Goal: Task Accomplishment & Management: Use online tool/utility

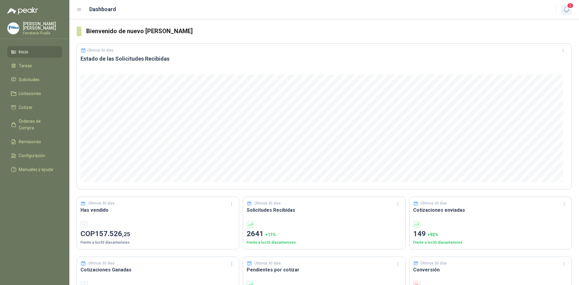
click at [566, 9] on icon "button" at bounding box center [567, 10] width 8 height 8
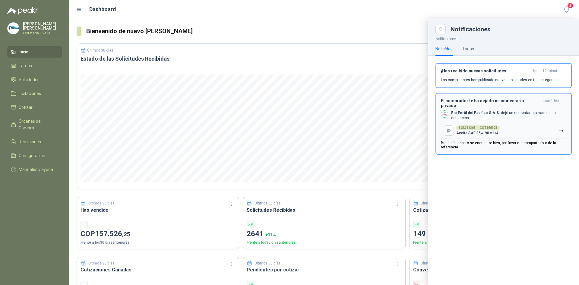
click at [515, 126] on button "SOL051365 → COT166928 Aceite SAE 85w-90 x 1/4" at bounding box center [504, 131] width 126 height 16
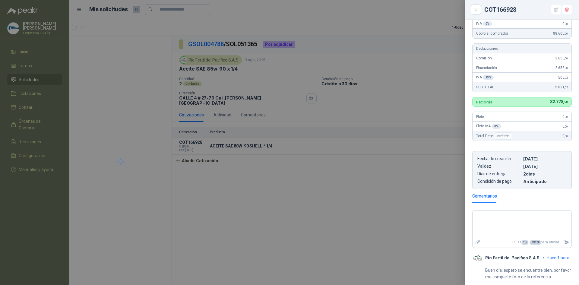
scroll to position [81, 0]
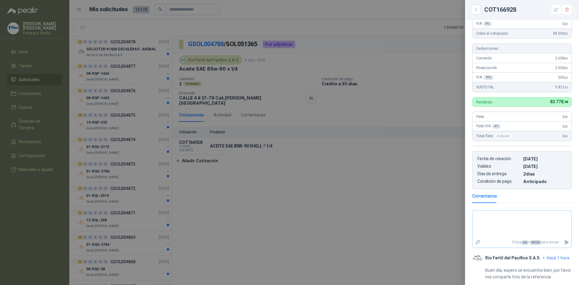
click at [477, 241] on icon at bounding box center [477, 242] width 5 height 5
click at [0, 0] on input "file" at bounding box center [0, 0] width 0 height 0
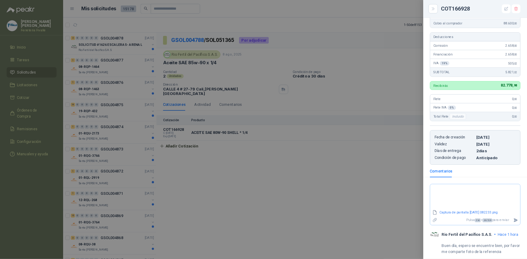
scroll to position [89, 0]
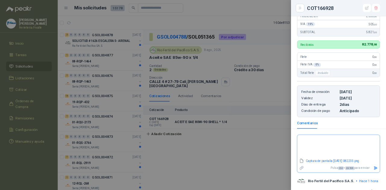
scroll to position [145, 0]
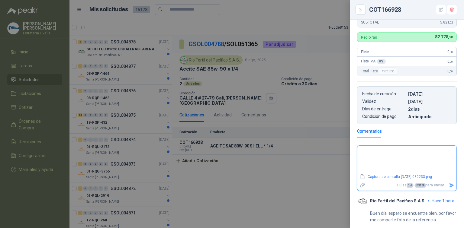
click at [449, 185] on icon "Enviar" at bounding box center [451, 185] width 4 height 4
click at [406, 185] on span "Ctrl" at bounding box center [409, 185] width 6 height 4
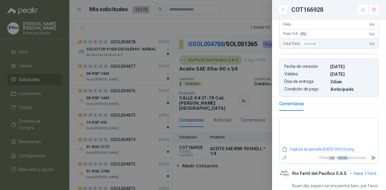
scroll to position [182, 0]
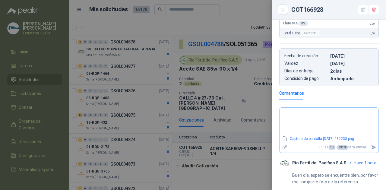
click at [352, 148] on p "Pulsa Ctrl + ENTER para enviar" at bounding box center [329, 147] width 79 height 11
click at [372, 146] on icon "Enviar" at bounding box center [374, 147] width 4 height 4
click at [371, 146] on icon "Enviar" at bounding box center [373, 147] width 5 height 5
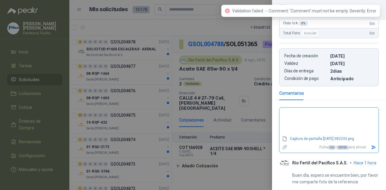
click at [362, 125] on textarea at bounding box center [327, 121] width 94 height 25
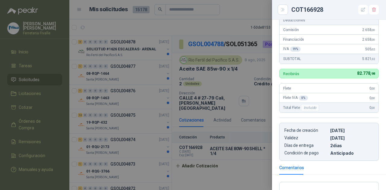
scroll to position [102, 0]
click at [361, 9] on button "button" at bounding box center [364, 10] width 10 height 10
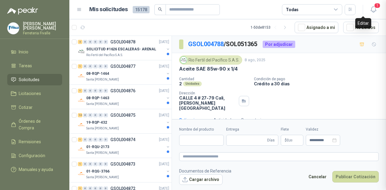
type input "**********"
type input "*"
type input "**********"
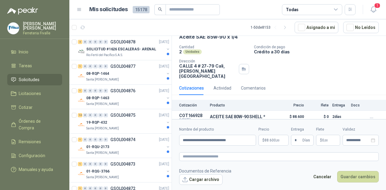
scroll to position [35, 0]
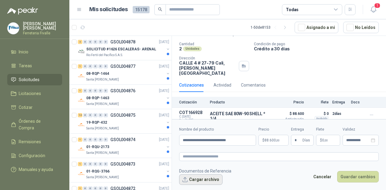
click at [199, 181] on button "Cargar archivo" at bounding box center [200, 179] width 43 height 11
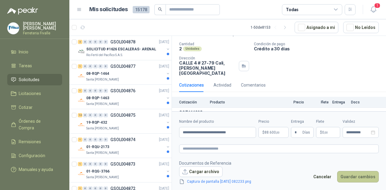
click at [368, 180] on button "Guardar cambios" at bounding box center [358, 176] width 42 height 11
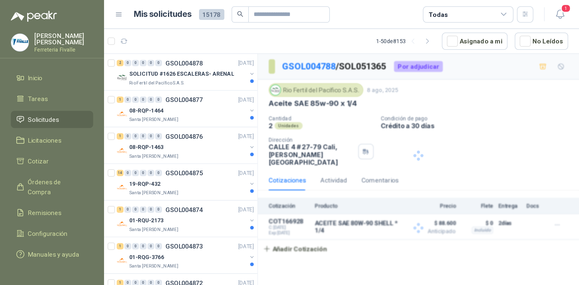
scroll to position [0, 0]
click at [80, 11] on icon at bounding box center [79, 9] width 5 height 5
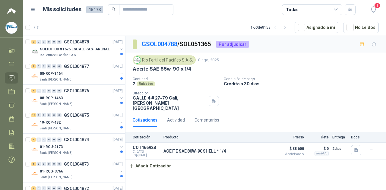
click at [30, 9] on header "Mis solicitudes 15178 Todas 1" at bounding box center [204, 9] width 363 height 19
click at [34, 8] on icon at bounding box center [32, 9] width 5 height 5
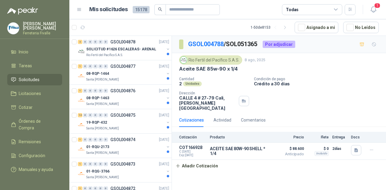
click at [80, 8] on icon at bounding box center [80, 9] width 4 height 2
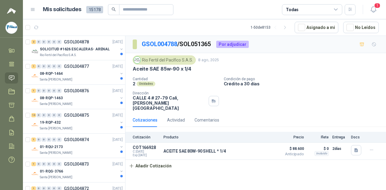
click at [33, 10] on icon at bounding box center [32, 9] width 5 height 5
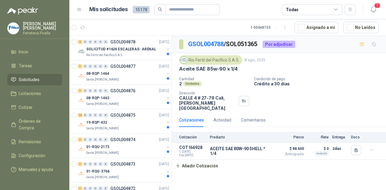
drag, startPoint x: 370, startPoint y: 1, endPoint x: 344, endPoint y: 168, distance: 168.8
click at [344, 171] on div "GSOL004788 / SOL051365 Por adjudicar Rio Fertil [PERSON_NAME] S.A.S. [DATE] Ace…" at bounding box center [279, 114] width 214 height 156
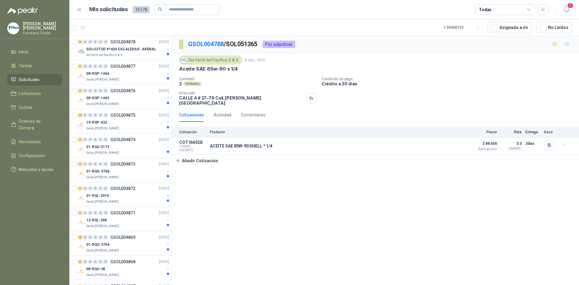
drag, startPoint x: 492, startPoint y: 58, endPoint x: 496, endPoint y: 58, distance: 3.6
click at [492, 58] on div "Rio Fertil [PERSON_NAME] S.A.S. [DATE]" at bounding box center [375, 60] width 393 height 9
click at [551, 143] on icon "button" at bounding box center [550, 145] width 4 height 4
click at [484, 127] on button "Captura de pantalla [DATE] 082233.png" at bounding box center [513, 128] width 76 height 6
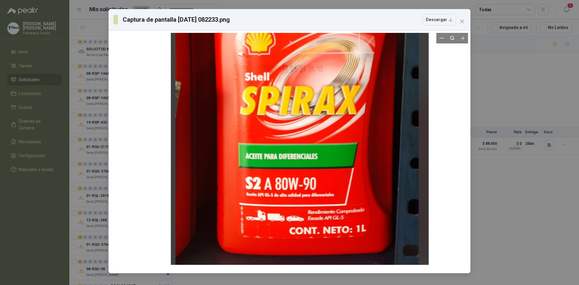
drag, startPoint x: 275, startPoint y: 158, endPoint x: 285, endPoint y: 67, distance: 91.1
click at [285, 67] on div at bounding box center [300, 62] width 258 height 405
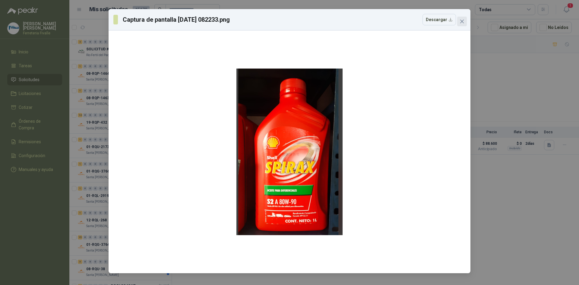
click at [463, 23] on icon "close" at bounding box center [463, 22] width 4 height 4
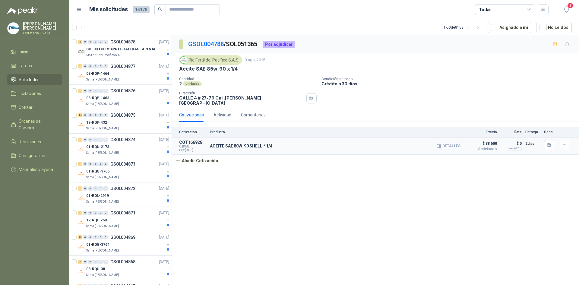
click at [451, 143] on button "Detalles" at bounding box center [449, 146] width 28 height 8
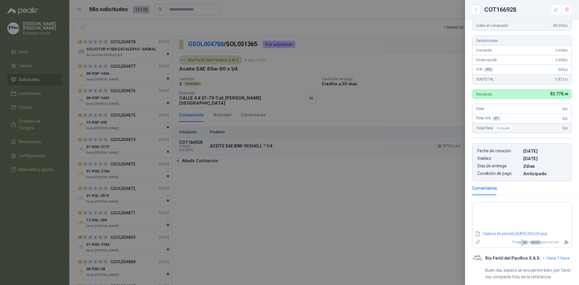
scroll to position [95, 0]
click at [491, 233] on link "Captura de pantalla [DATE] 082233.png" at bounding box center [522, 234] width 82 height 6
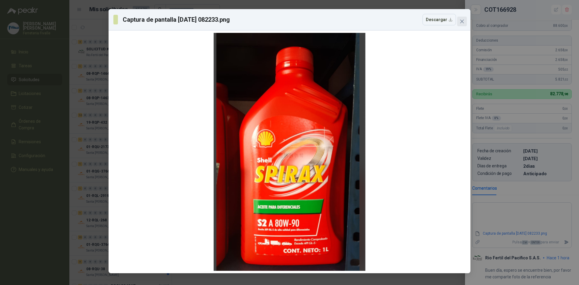
click at [462, 22] on icon "close" at bounding box center [462, 21] width 5 height 5
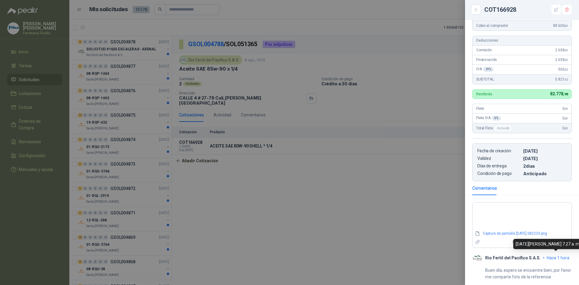
click at [549, 257] on span "hace 1 hora" at bounding box center [558, 258] width 23 height 5
click at [549, 256] on span "hace 1 hora" at bounding box center [558, 258] width 23 height 5
click at [548, 254] on section "Captura de pantalla [DATE] 082233.png Pulsa Ctrl + ENTER para enviar Rio Fertil…" at bounding box center [522, 242] width 114 height 85
click at [479, 243] on icon at bounding box center [478, 242] width 4 height 4
click at [0, 0] on input "file" at bounding box center [0, 0] width 0 height 0
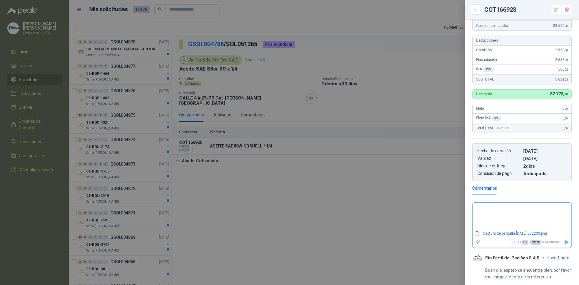
click at [565, 244] on icon "Enviar" at bounding box center [567, 243] width 4 height 4
click at [531, 243] on span "ENTER" at bounding box center [536, 243] width 11 height 4
click at [542, 244] on p "Pulsa Ctrl + ENTER para enviar" at bounding box center [522, 242] width 79 height 11
click at [397, 237] on div at bounding box center [289, 142] width 579 height 285
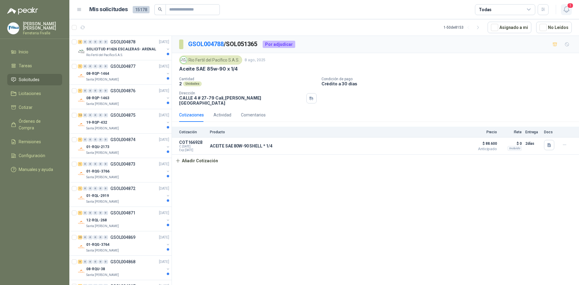
click at [568, 10] on icon "button" at bounding box center [567, 10] width 8 height 8
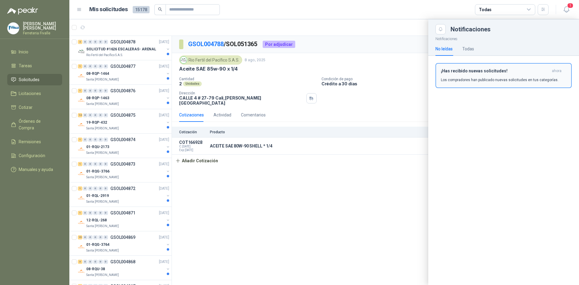
click at [506, 84] on button "¡Has recibido nuevas solicitudes! ahora Los compradores han publicado nuevas so…" at bounding box center [504, 75] width 136 height 25
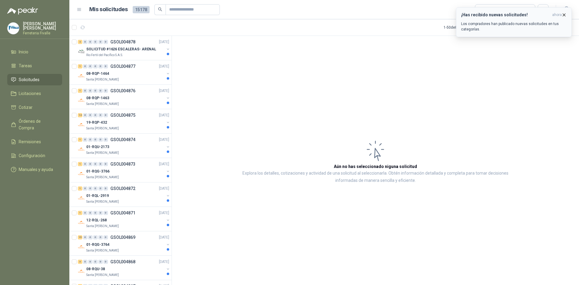
click at [564, 14] on icon "button" at bounding box center [564, 14] width 5 height 5
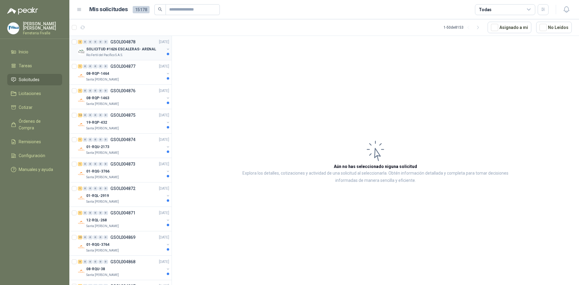
click at [135, 52] on p "SOLICITUD #1626 ESCALERAS- ARENAL" at bounding box center [121, 49] width 70 height 6
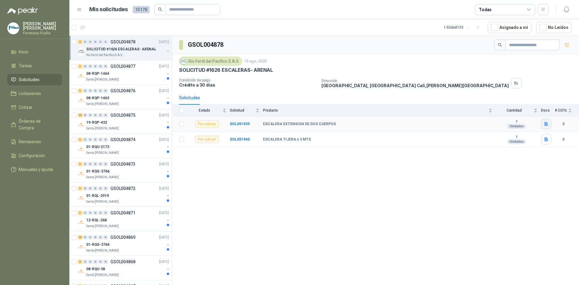
click at [549, 124] on button "button" at bounding box center [546, 124] width 10 height 10
click at [516, 111] on button "Captura de pantalla [DATE] 083154.png" at bounding box center [510, 111] width 76 height 6
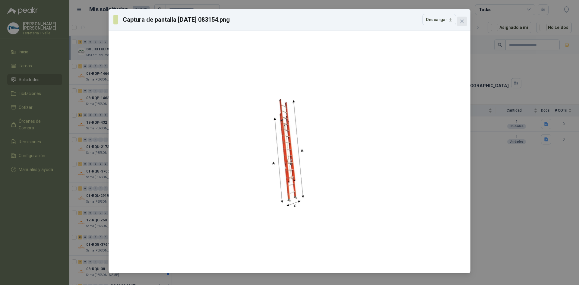
click at [463, 23] on icon "close" at bounding box center [462, 21] width 5 height 5
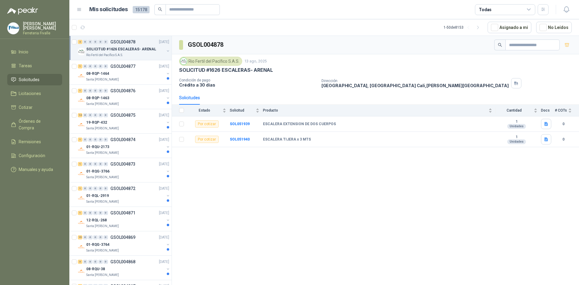
click at [363, 212] on div "GSOL004878 Rio Fertil [PERSON_NAME] S.A.S. [DATE] SOLICITUD #1626 ESCALERAS- AR…" at bounding box center [375, 161] width 407 height 251
click at [546, 138] on icon "button" at bounding box center [547, 140] width 4 height 4
click at [505, 125] on button "Captura de pantalla [DATE] 083255.png" at bounding box center [510, 126] width 76 height 6
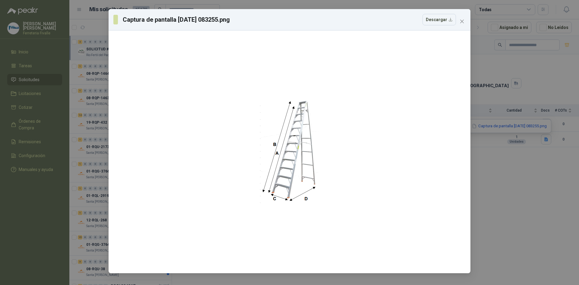
click at [542, 206] on div "Captura de pantalla [DATE] 083255.png Descargar" at bounding box center [289, 142] width 579 height 285
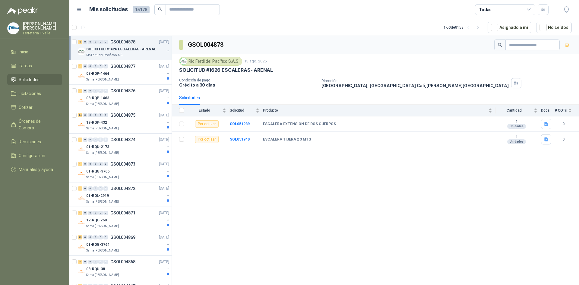
click at [303, 181] on div "GSOL004878 Rio Fertil [PERSON_NAME] S.A.S. [DATE] SOLICITUD #1626 ESCALERAS- AR…" at bounding box center [375, 161] width 407 height 251
click at [146, 76] on div "08-RQP-1464" at bounding box center [125, 73] width 78 height 7
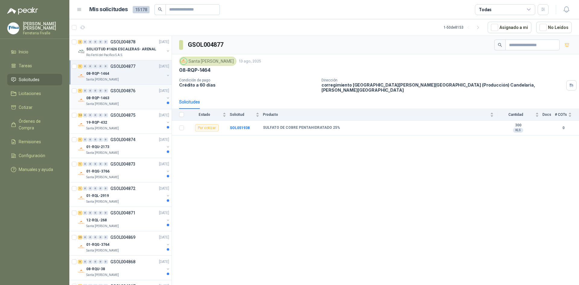
click at [137, 99] on div "08-RQP-1463" at bounding box center [125, 97] width 78 height 7
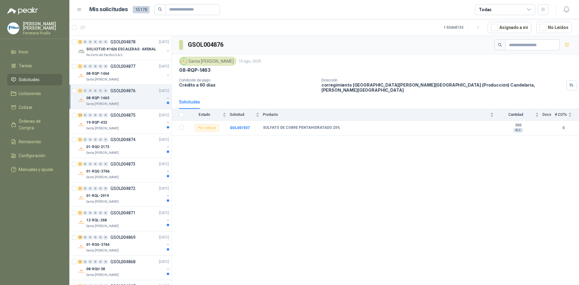
click at [143, 103] on div "Santa [PERSON_NAME]" at bounding box center [125, 104] width 78 height 5
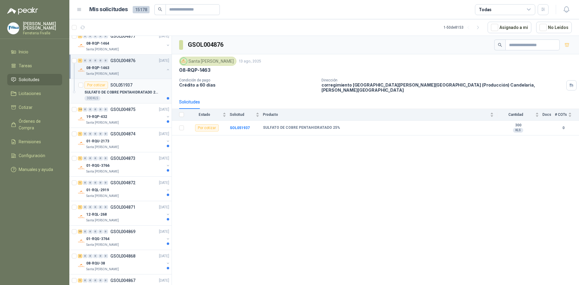
click at [143, 96] on div "300 KLS" at bounding box center [126, 98] width 85 height 5
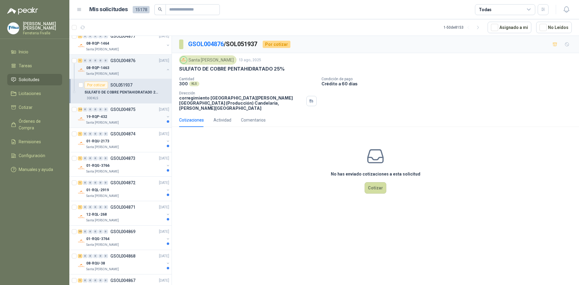
click at [141, 118] on div "19-RQP-432" at bounding box center [125, 116] width 78 height 7
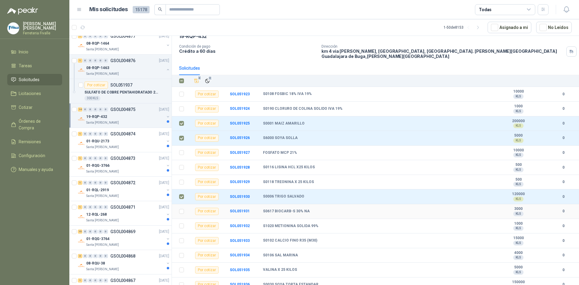
scroll to position [35, 0]
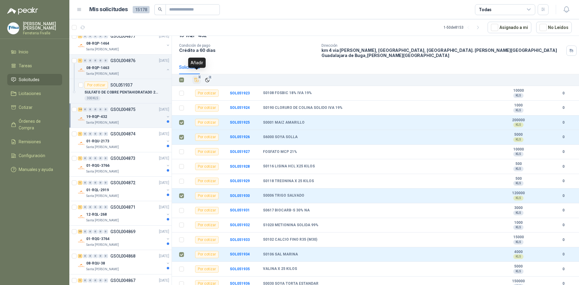
click at [197, 77] on icon "Añadir" at bounding box center [196, 79] width 5 height 5
click at [36, 111] on li "Cotizar 4" at bounding box center [35, 107] width 48 height 7
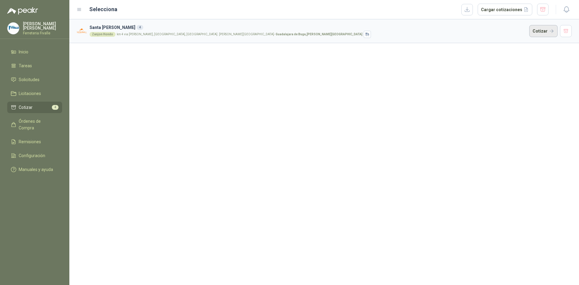
click at [542, 31] on button "Cotizar" at bounding box center [544, 31] width 28 height 12
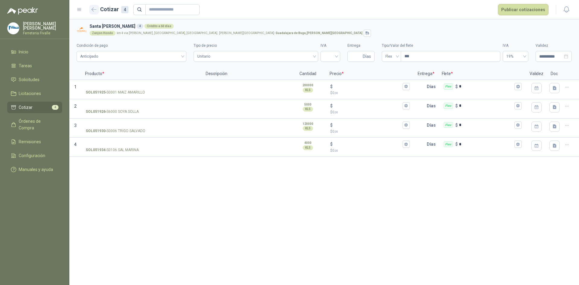
click at [93, 9] on icon "button" at bounding box center [94, 10] width 5 height 4
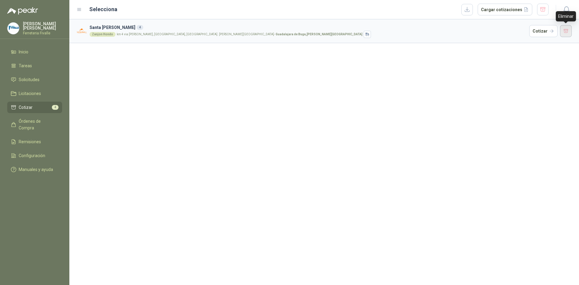
click at [566, 29] on button "button" at bounding box center [566, 31] width 12 height 12
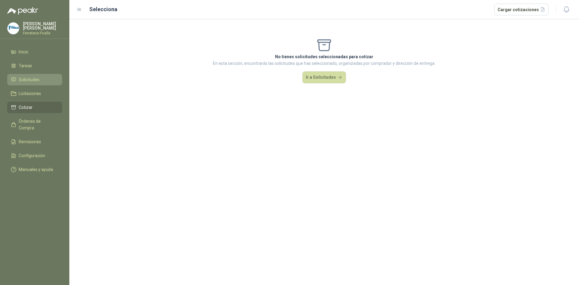
click at [39, 83] on span "Solicitudes" at bounding box center [29, 79] width 21 height 7
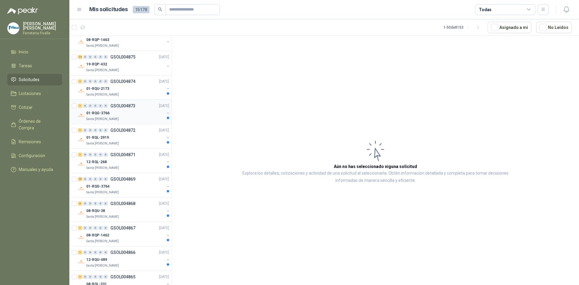
scroll to position [91, 0]
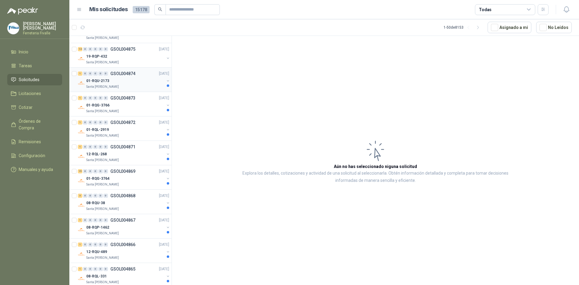
click at [149, 90] on div "1 0 0 0 0 0 GSOL004874 [DATE] 01-RQU-2173 [GEOGRAPHIC_DATA][PERSON_NAME]" at bounding box center [120, 80] width 102 height 24
click at [126, 83] on div "01-RQU-2173" at bounding box center [125, 80] width 78 height 7
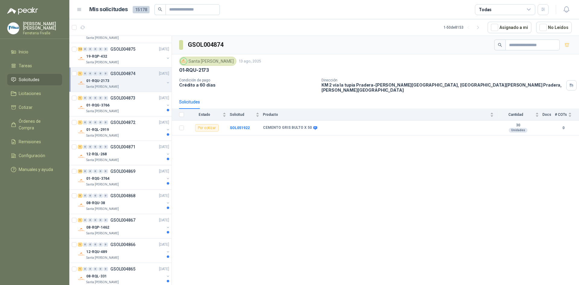
click at [79, 10] on icon at bounding box center [80, 9] width 4 height 2
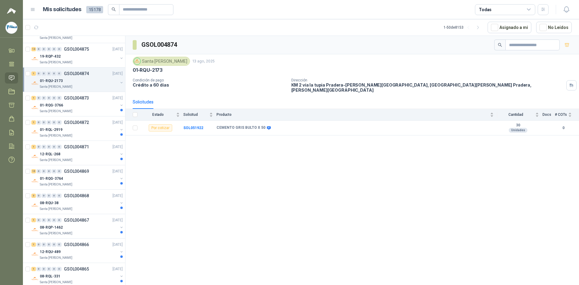
click at [31, 8] on icon at bounding box center [33, 9] width 4 height 2
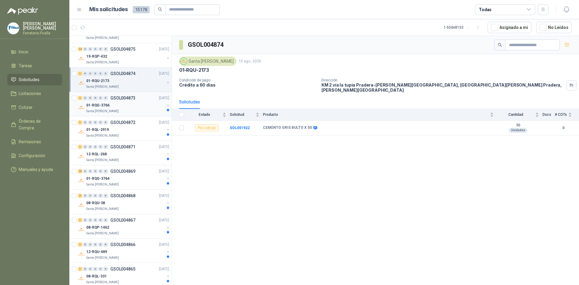
click at [146, 110] on div "Santa [PERSON_NAME]" at bounding box center [125, 111] width 78 height 5
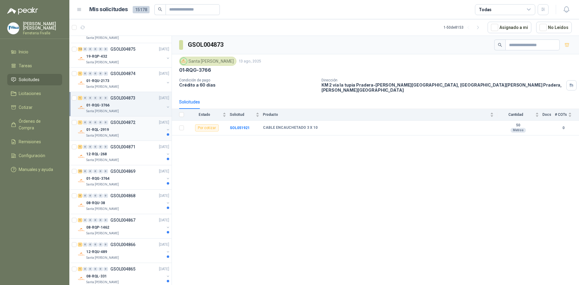
click at [145, 133] on div "01-RQL-2919" at bounding box center [125, 129] width 78 height 7
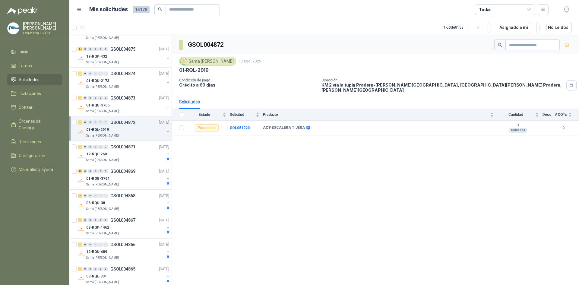
click at [341, 194] on div "GSOL004872 [GEOGRAPHIC_DATA][PERSON_NAME] [DATE] 01-RQL-2919 Condición de pago …" at bounding box center [375, 161] width 407 height 251
click at [141, 155] on div "12-RQL-268" at bounding box center [125, 154] width 78 height 7
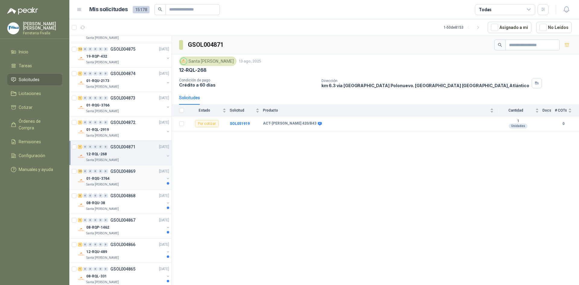
click at [145, 174] on div "15 0 0 0 0 0 GSOL004869 [DATE]" at bounding box center [124, 171] width 93 height 7
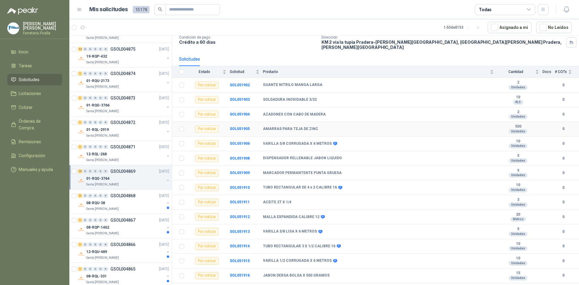
scroll to position [49, 0]
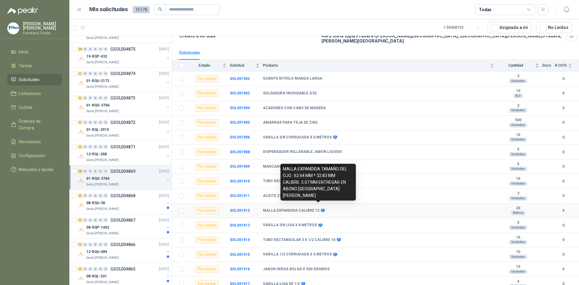
click at [321, 209] on icon at bounding box center [323, 211] width 4 height 4
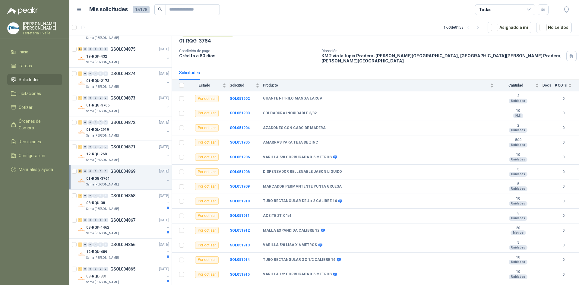
scroll to position [19, 0]
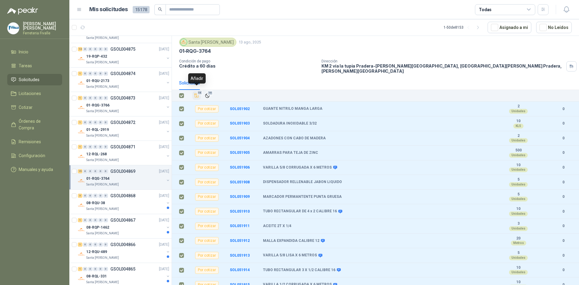
click at [196, 93] on icon "Añadir" at bounding box center [196, 95] width 5 height 5
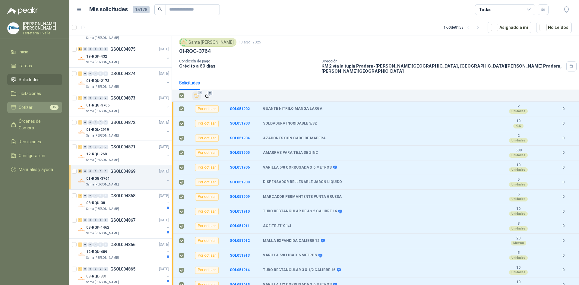
click at [35, 109] on li "Cotizar 15" at bounding box center [35, 107] width 48 height 7
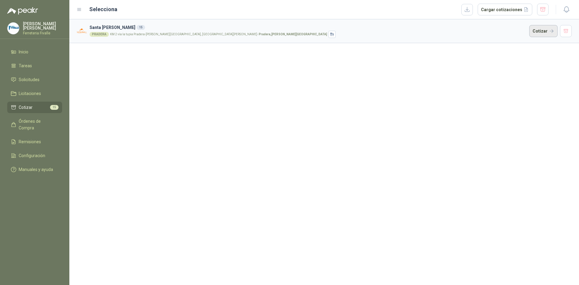
click at [538, 30] on button "Cotizar" at bounding box center [544, 31] width 28 height 12
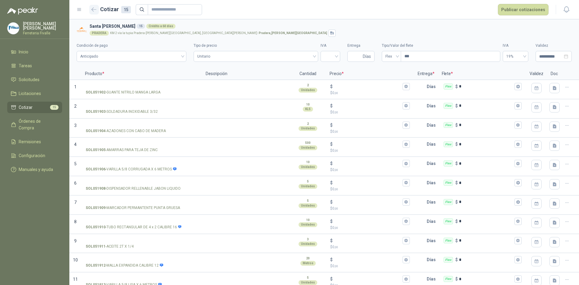
click at [90, 10] on button "button" at bounding box center [94, 10] width 10 height 10
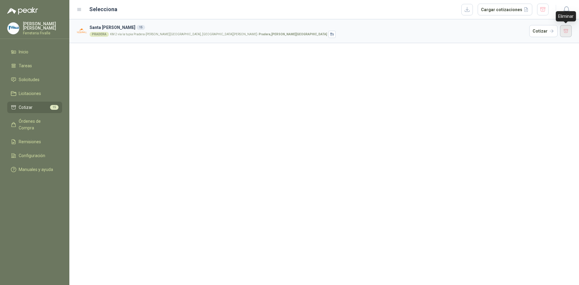
click at [566, 30] on button "button" at bounding box center [566, 31] width 12 height 12
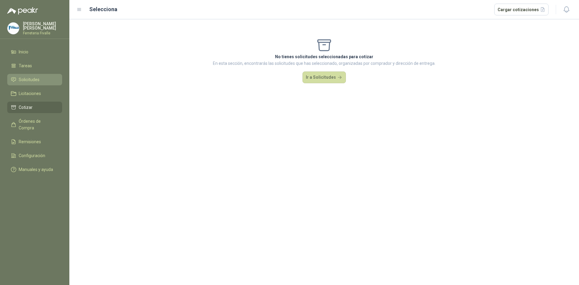
click at [30, 83] on span "Solicitudes" at bounding box center [29, 79] width 21 height 7
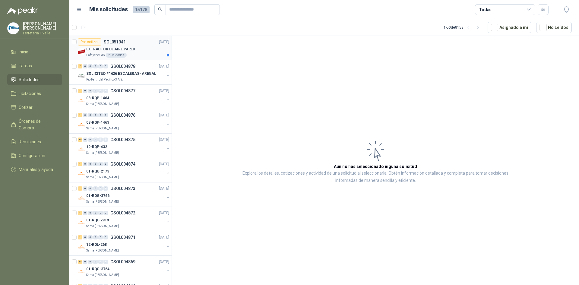
click at [131, 48] on p "EXTRACTOR DE AIRE PARED" at bounding box center [110, 49] width 49 height 6
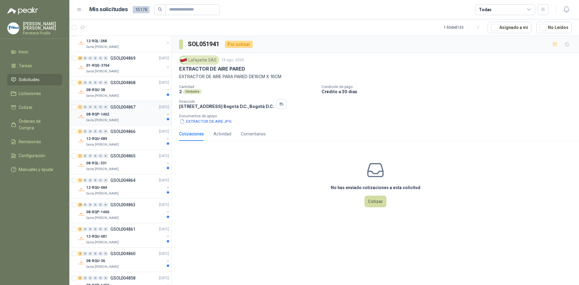
scroll to position [211, 0]
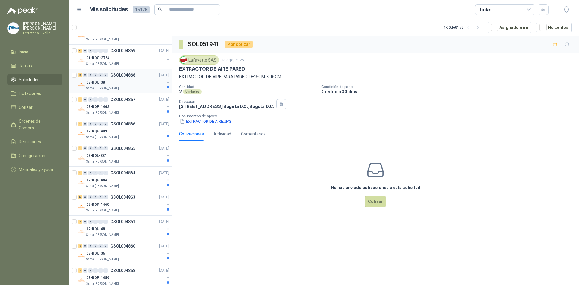
click at [147, 88] on div "Santa [PERSON_NAME]" at bounding box center [125, 88] width 78 height 5
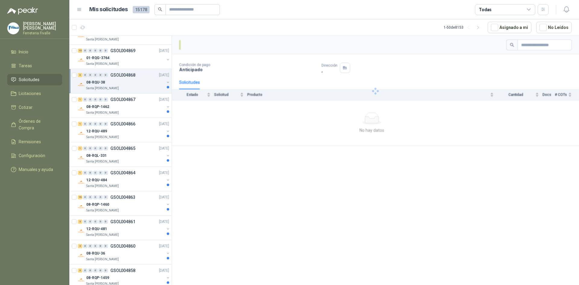
click at [147, 87] on div "Santa [PERSON_NAME]" at bounding box center [125, 88] width 78 height 5
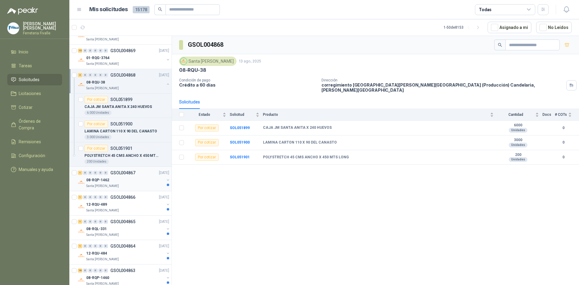
click at [135, 178] on div "08-RQP-1462" at bounding box center [125, 180] width 78 height 7
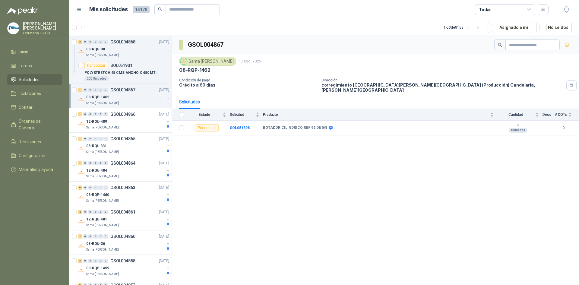
scroll to position [302, 0]
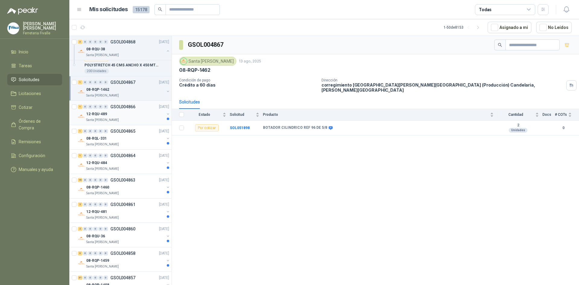
click at [142, 118] on div "Santa [PERSON_NAME]" at bounding box center [125, 120] width 78 height 5
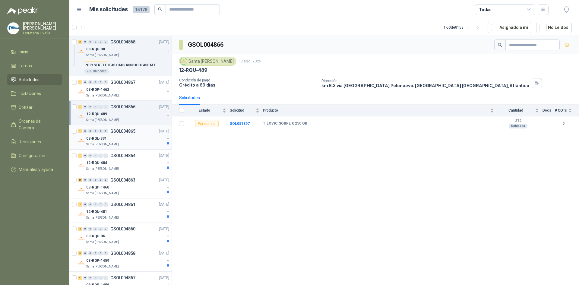
click at [138, 142] on div "08-RQL-331" at bounding box center [125, 138] width 78 height 7
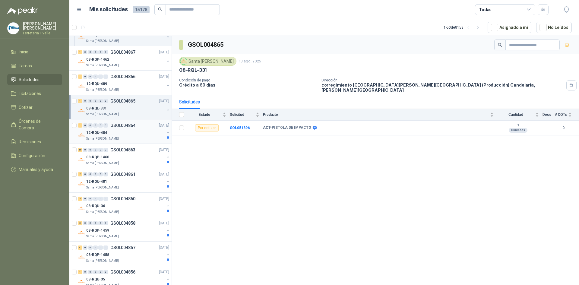
scroll to position [362, 0]
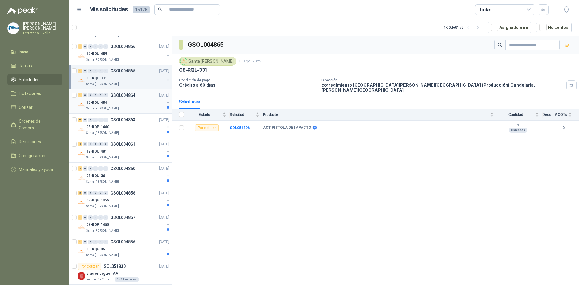
click at [154, 100] on div "12-RQU-484" at bounding box center [125, 102] width 78 height 7
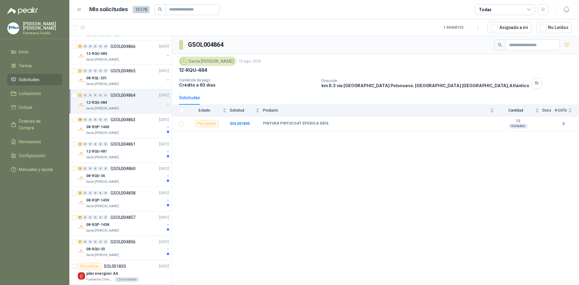
click at [154, 100] on div "12-RQU-484" at bounding box center [125, 102] width 78 height 7
click at [151, 128] on div "PINTURA PINTUCOAT EPOXICA GRIS" at bounding box center [126, 126] width 85 height 7
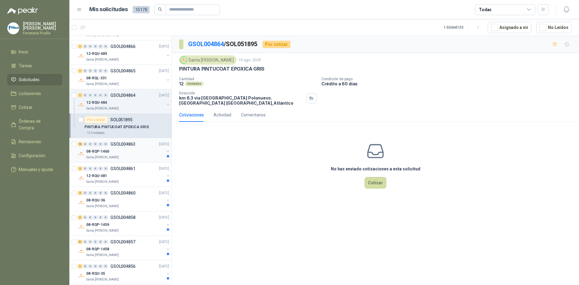
click at [119, 146] on p "GSOL004863" at bounding box center [122, 144] width 25 height 4
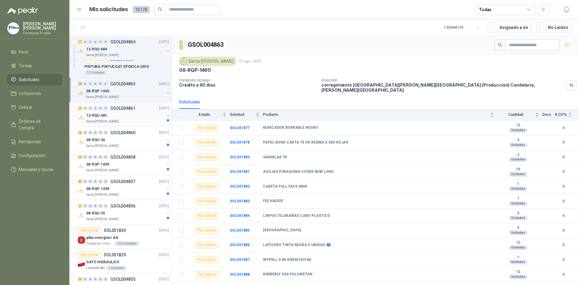
click at [104, 114] on p "12-RQU-481" at bounding box center [96, 116] width 21 height 6
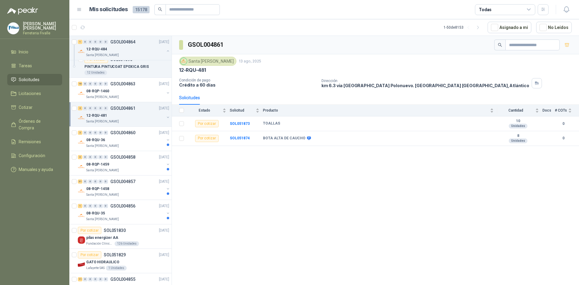
click at [104, 114] on p "12-RQU-481" at bounding box center [96, 116] width 21 height 6
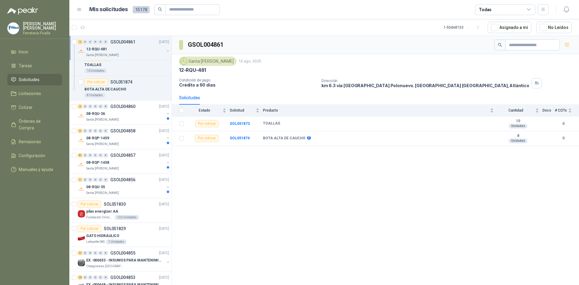
scroll to position [513, 0]
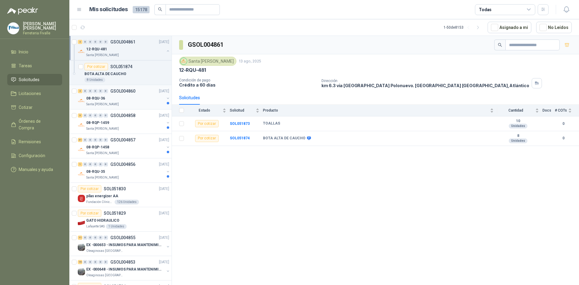
click at [125, 91] on p "GSOL004860" at bounding box center [122, 91] width 25 height 4
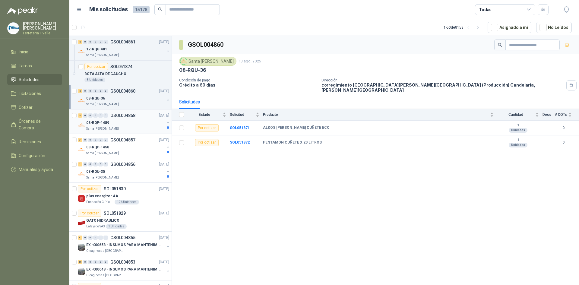
click at [128, 123] on div "08-RQP-1459" at bounding box center [125, 122] width 78 height 7
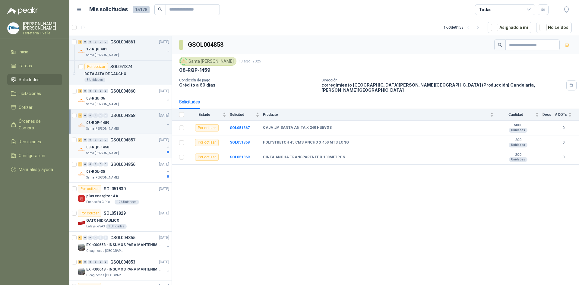
click at [122, 147] on div "08-RQP-1458" at bounding box center [125, 147] width 78 height 7
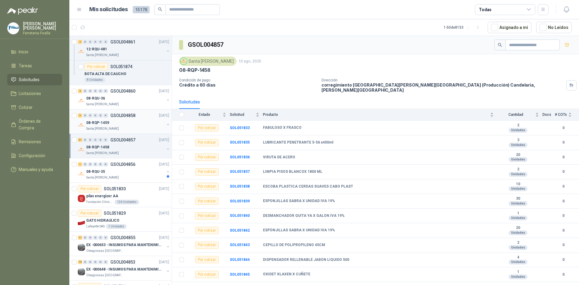
click at [123, 127] on div "Santa [PERSON_NAME]" at bounding box center [125, 128] width 78 height 5
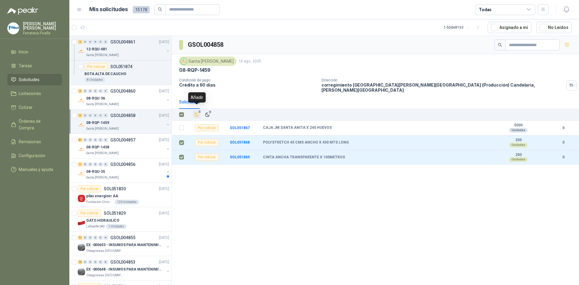
click at [195, 113] on icon "Añadir" at bounding box center [197, 115] width 5 height 4
click at [47, 111] on li "Cotizar 2" at bounding box center [35, 107] width 48 height 7
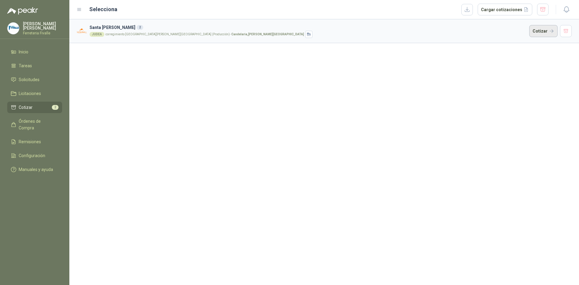
click at [539, 28] on button "Cotizar" at bounding box center [544, 31] width 28 height 12
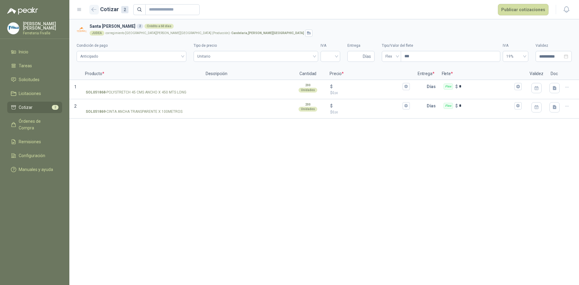
click at [93, 9] on icon "button" at bounding box center [94, 10] width 5 height 4
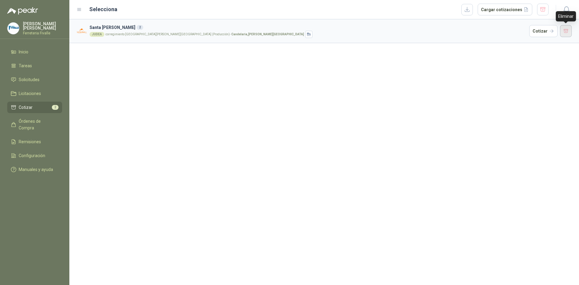
click at [569, 33] on button "button" at bounding box center [566, 31] width 12 height 12
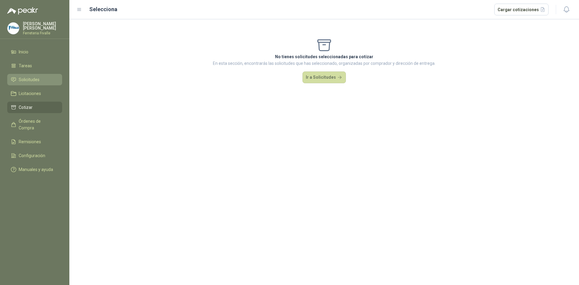
click at [36, 83] on span "Solicitudes" at bounding box center [29, 79] width 21 height 7
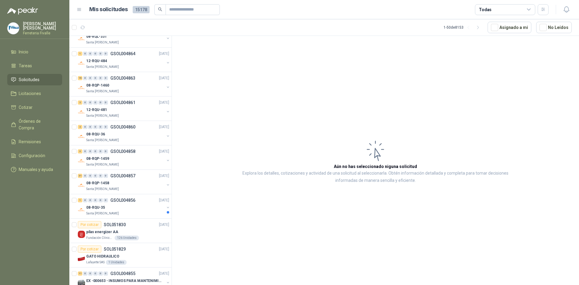
scroll to position [362, 0]
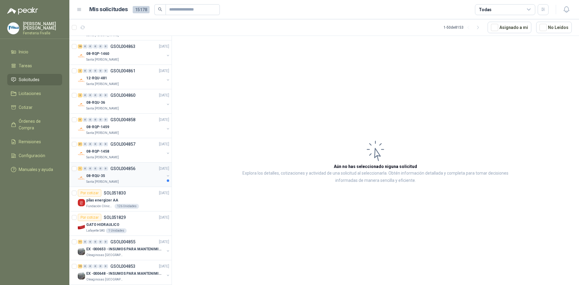
click at [147, 178] on div "08-RQU-35" at bounding box center [125, 175] width 78 height 7
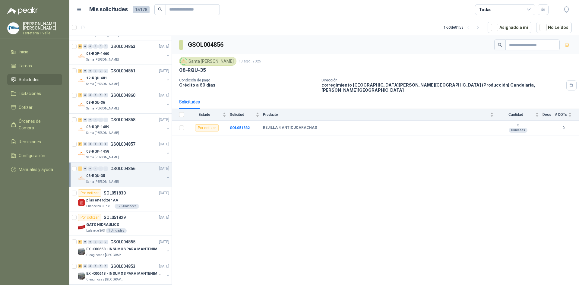
click at [147, 178] on div "08-RQU-35" at bounding box center [125, 175] width 78 height 7
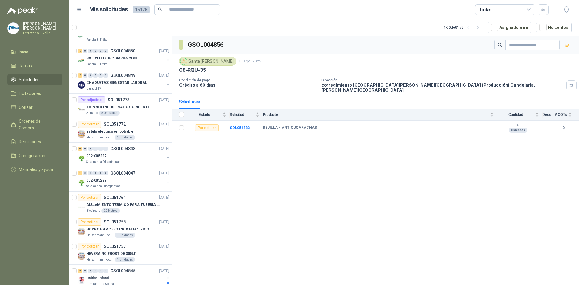
scroll to position [754, 0]
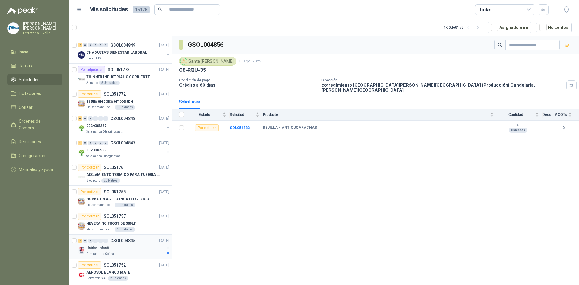
click at [152, 249] on div "Unidad Infantil" at bounding box center [125, 247] width 78 height 7
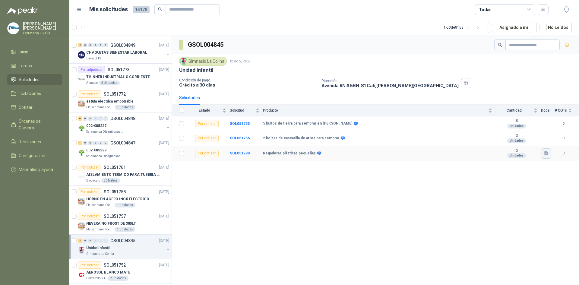
click at [546, 153] on icon "button" at bounding box center [547, 153] width 4 height 4
click at [537, 135] on div "imagen (1).jpg" at bounding box center [531, 140] width 41 height 14
click at [530, 138] on button "imagen (1).jpg" at bounding box center [531, 140] width 33 height 6
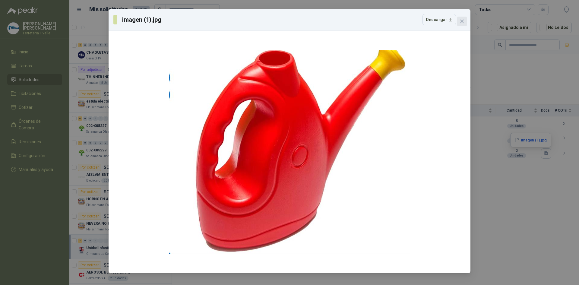
click at [464, 22] on icon "close" at bounding box center [462, 21] width 5 height 5
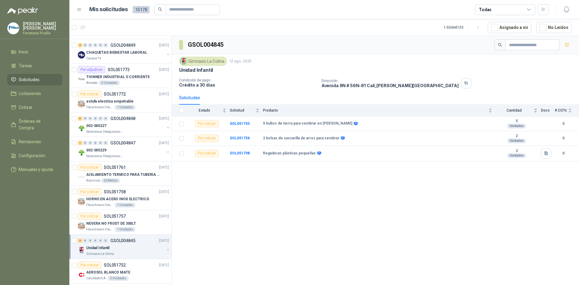
click at [334, 193] on div "GSOL004845 Gimnasio La Colina [DATE] Unidad Infantil Condición de pago Crédito …" at bounding box center [375, 161] width 407 height 251
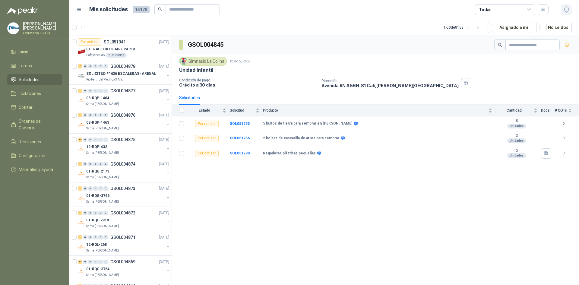
click at [566, 8] on icon "button" at bounding box center [567, 10] width 8 height 8
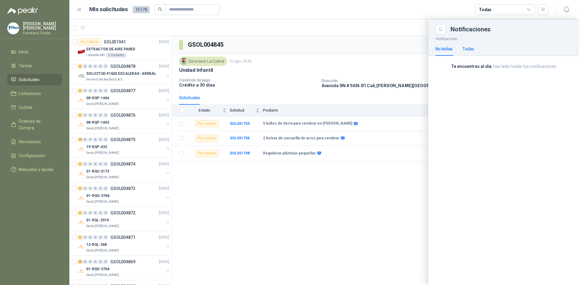
click at [470, 52] on div "Todas" at bounding box center [469, 49] width 12 height 7
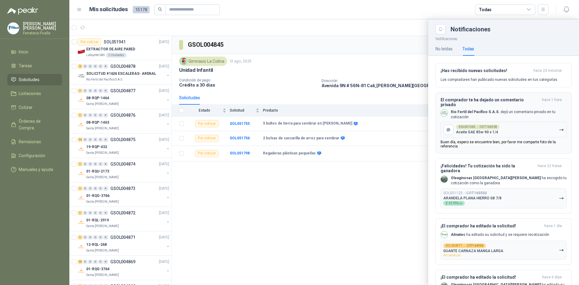
click at [546, 126] on button "SOL051365 → COT166928 Aceite SAE 85w-90 x 1/4" at bounding box center [504, 130] width 126 height 16
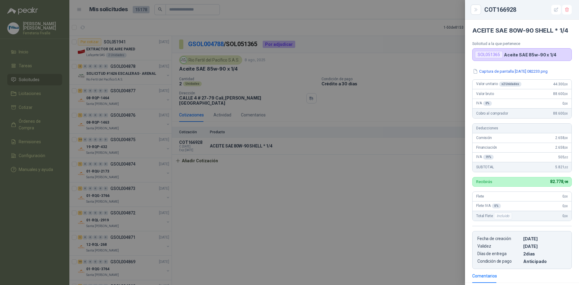
scroll to position [87, 0]
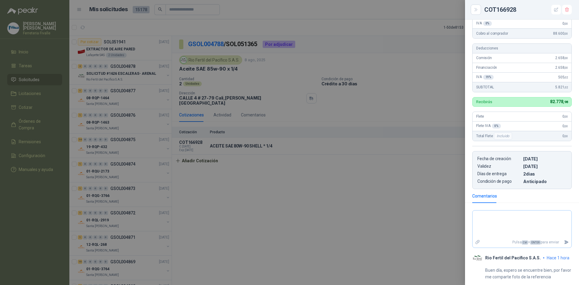
click at [479, 243] on icon at bounding box center [477, 242] width 5 height 5
click at [0, 0] on input "file" at bounding box center [0, 0] width 0 height 0
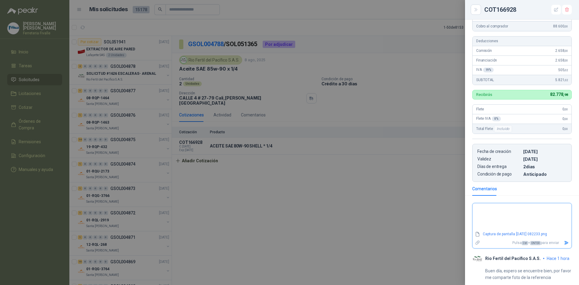
click at [564, 246] on icon "Enviar" at bounding box center [566, 243] width 5 height 5
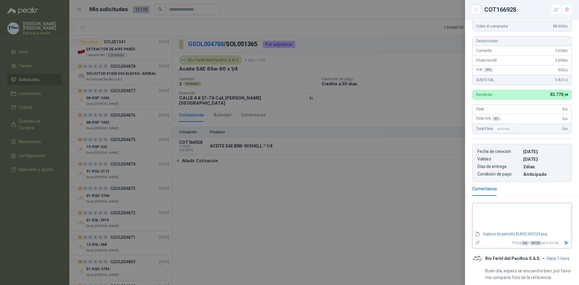
click at [564, 246] on icon "Enviar" at bounding box center [566, 243] width 5 height 5
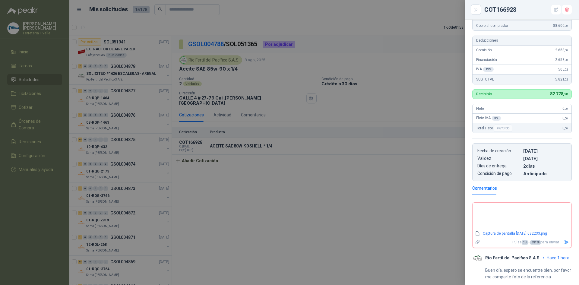
click at [565, 242] on icon "Enviar" at bounding box center [567, 243] width 4 height 4
type textarea "*"
type textarea "**"
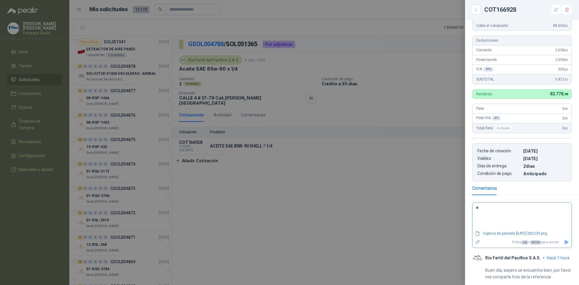
type textarea "***"
type textarea "****"
type textarea "******"
type textarea "*******"
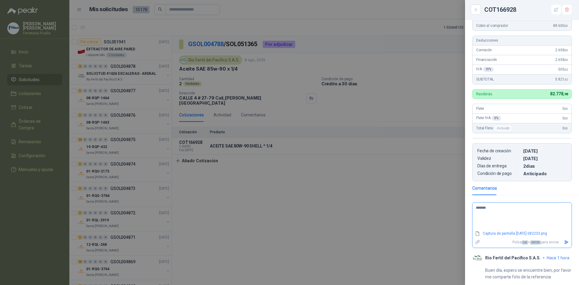
type textarea "********"
type textarea "*********"
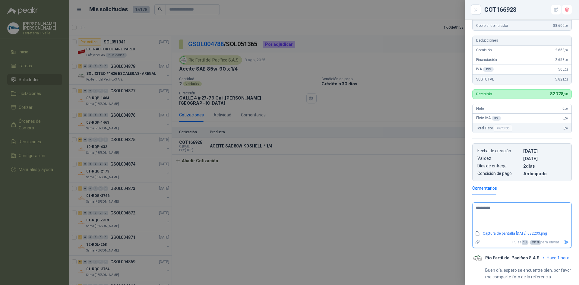
type textarea "**********"
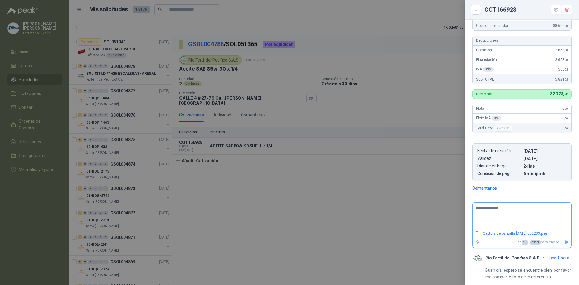
type textarea "**********"
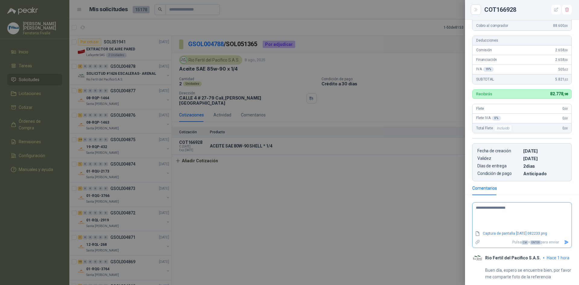
type textarea "**********"
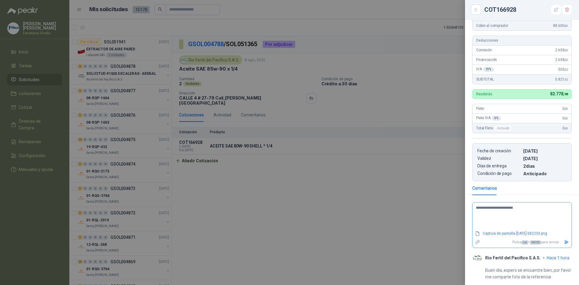
type textarea "**********"
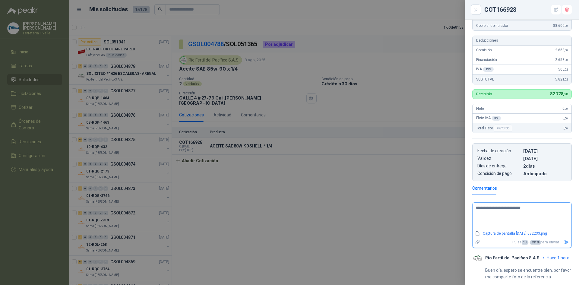
type textarea "**********"
click at [565, 241] on icon "Enviar" at bounding box center [567, 243] width 4 height 4
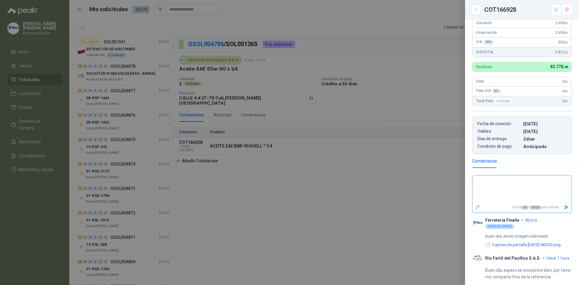
scroll to position [127, 0]
click at [435, 81] on div at bounding box center [289, 142] width 579 height 285
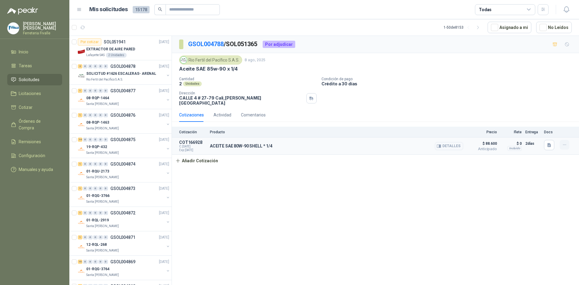
click at [568, 140] on button "button" at bounding box center [565, 145] width 10 height 10
click at [530, 171] on div "GSOL004788 / SOL051365 Por adjudicar Rio Fertil [PERSON_NAME] S.A.S. [DATE] Ace…" at bounding box center [375, 161] width 407 height 251
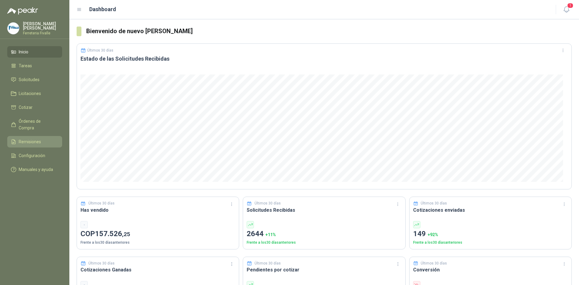
click at [30, 139] on span "Remisiones" at bounding box center [30, 142] width 22 height 7
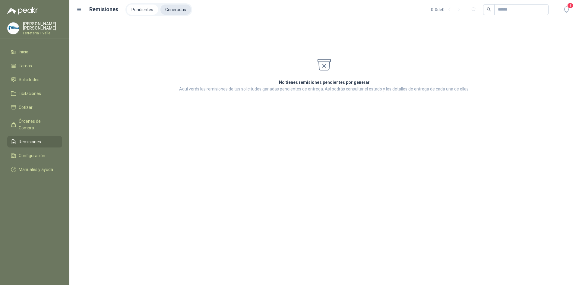
click at [172, 8] on li "Generadas" at bounding box center [176, 10] width 30 height 10
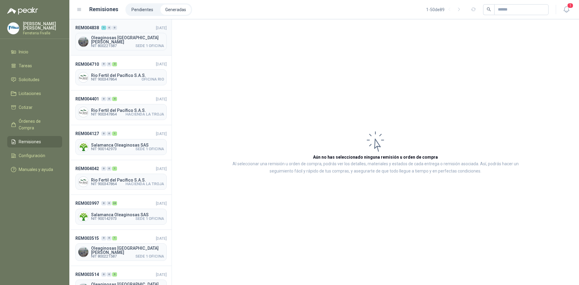
click at [123, 37] on span "Oleaginosas [GEOGRAPHIC_DATA][PERSON_NAME]" at bounding box center [127, 40] width 73 height 8
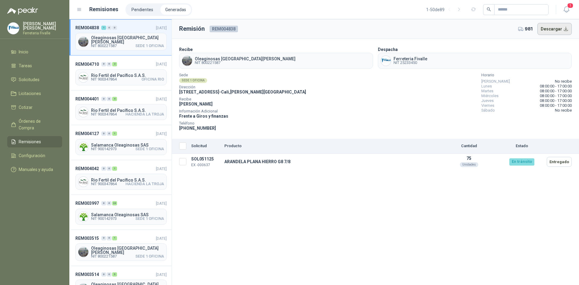
click at [565, 30] on button "Descargar" at bounding box center [555, 29] width 35 height 12
click at [569, 8] on span "1" at bounding box center [570, 6] width 7 height 6
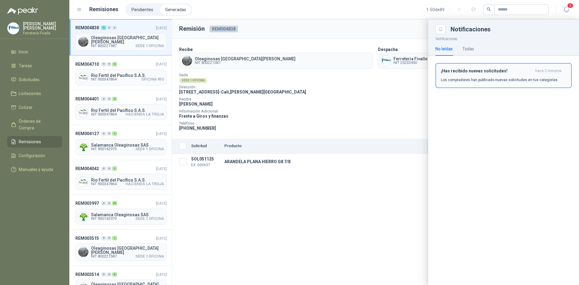
click at [495, 69] on h3 "¡Has recibido nuevas solicitudes!" at bounding box center [487, 71] width 92 height 5
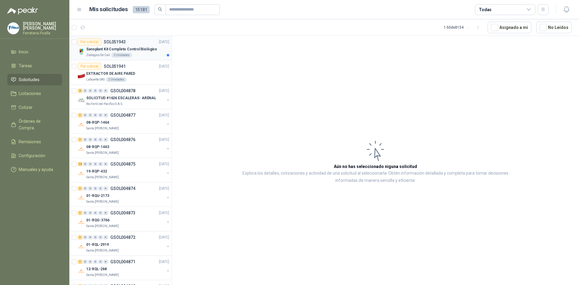
click at [146, 50] on p "Sanoplant Kit Completo Control Biológico" at bounding box center [121, 49] width 71 height 6
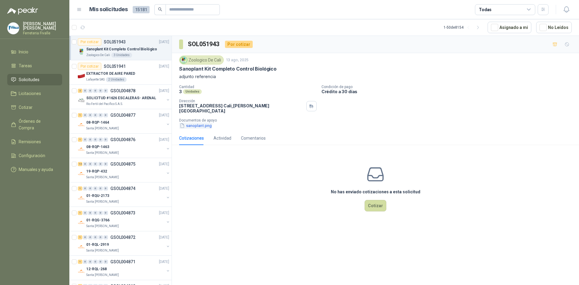
click at [200, 123] on button "sanoplant.png" at bounding box center [195, 126] width 33 height 6
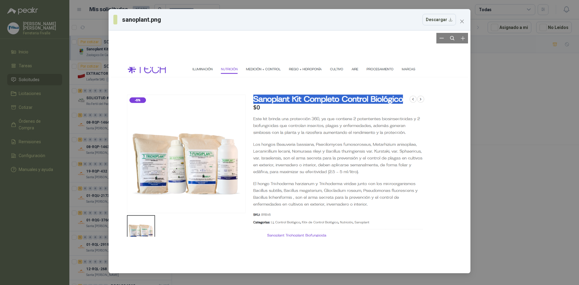
click at [200, 120] on div at bounding box center [289, 152] width 357 height 238
click at [464, 21] on icon "close" at bounding box center [462, 21] width 5 height 5
